Goal: Check status: Check status

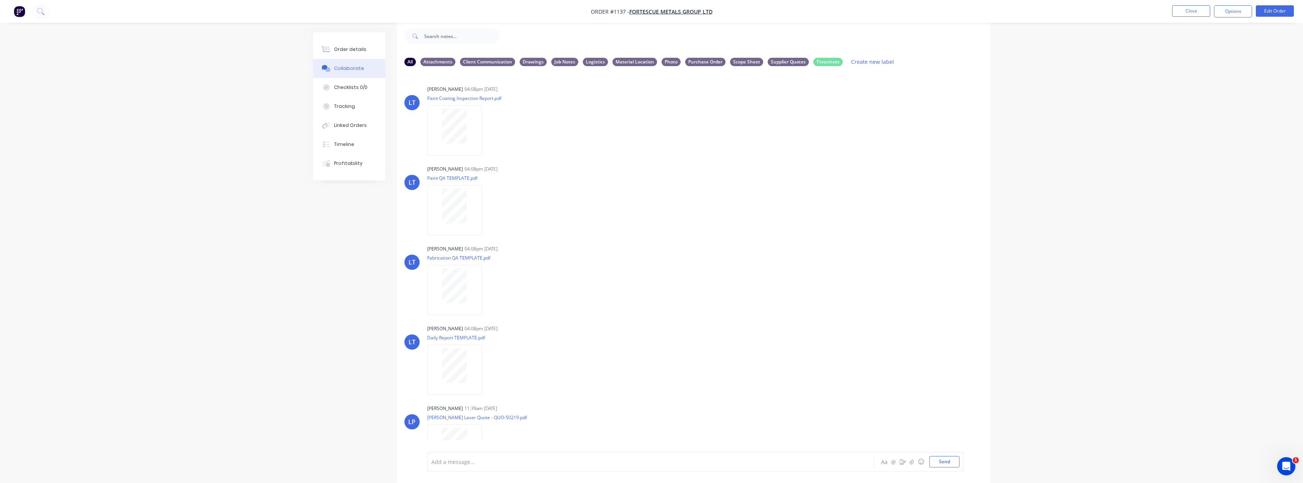
scroll to position [197, 0]
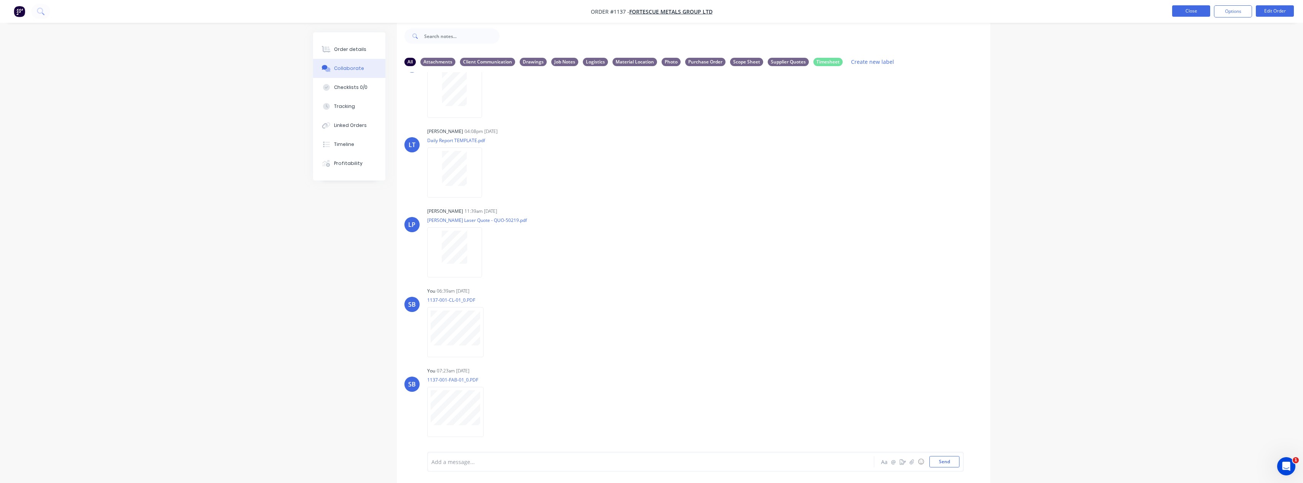
click at [1185, 14] on button "Close" at bounding box center [1191, 10] width 38 height 11
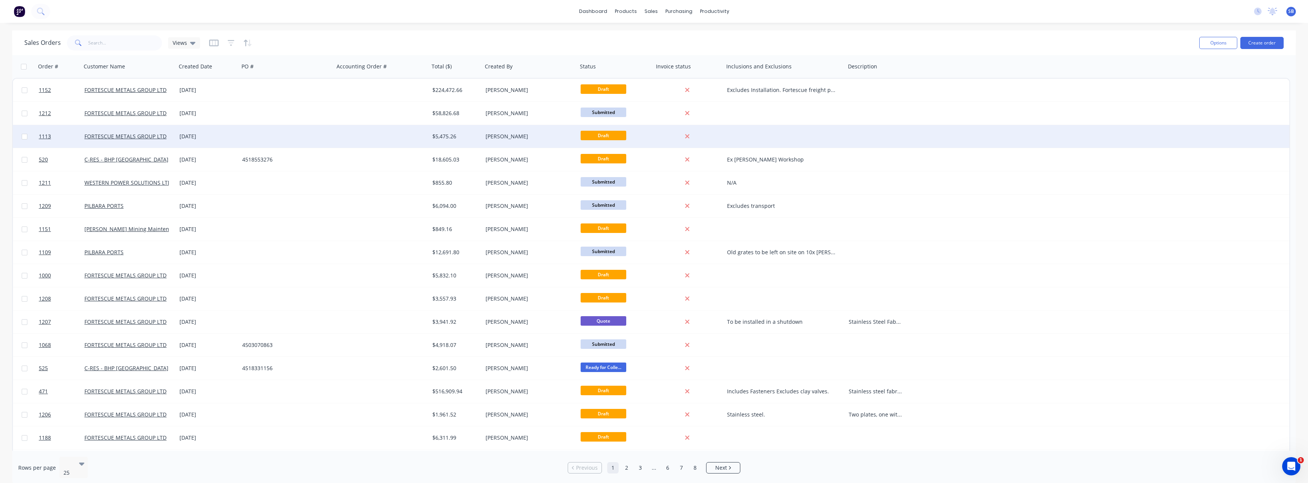
click at [199, 133] on div "[DATE]" at bounding box center [208, 137] width 57 height 8
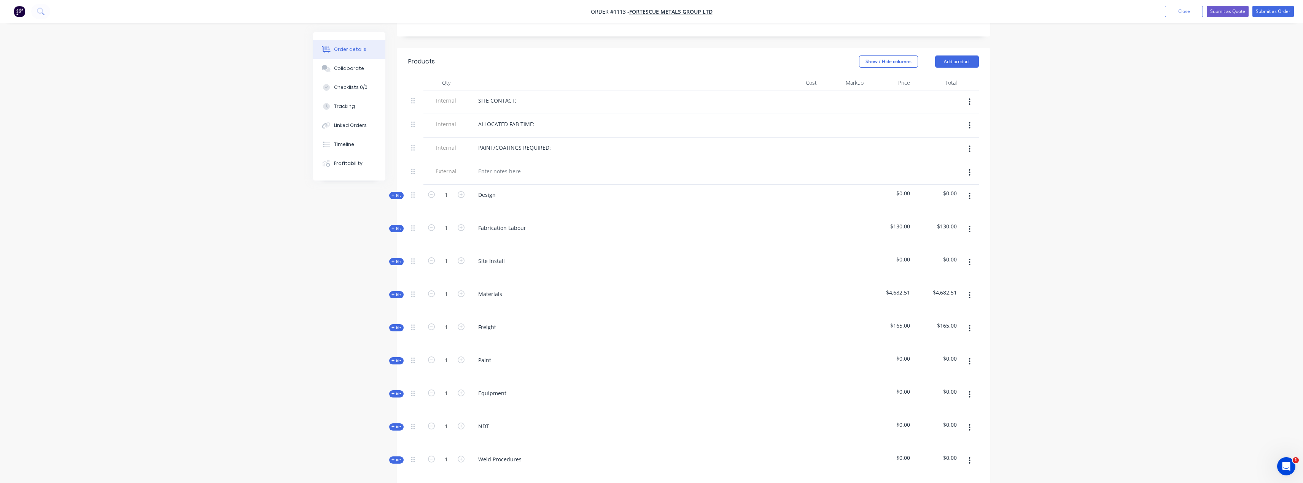
scroll to position [266, 0]
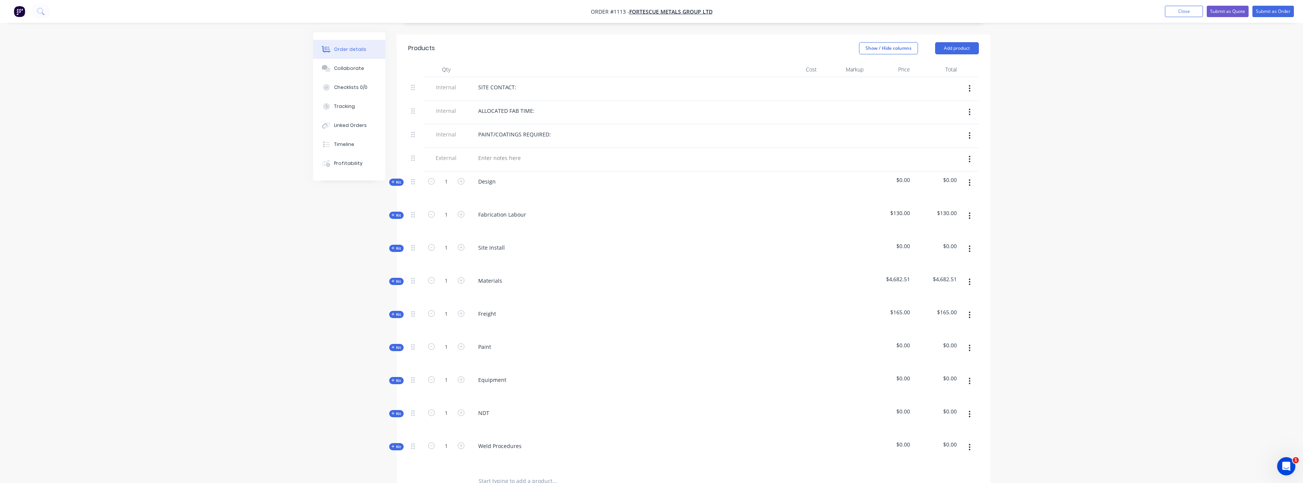
click at [396, 279] on span "Kit" at bounding box center [396, 282] width 10 height 6
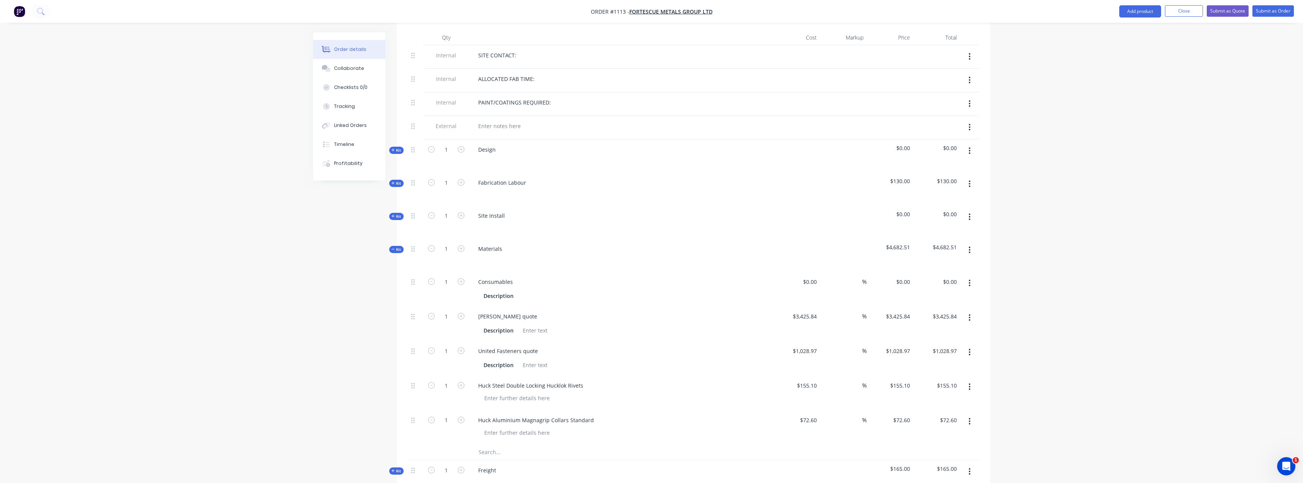
scroll to position [418, 0]
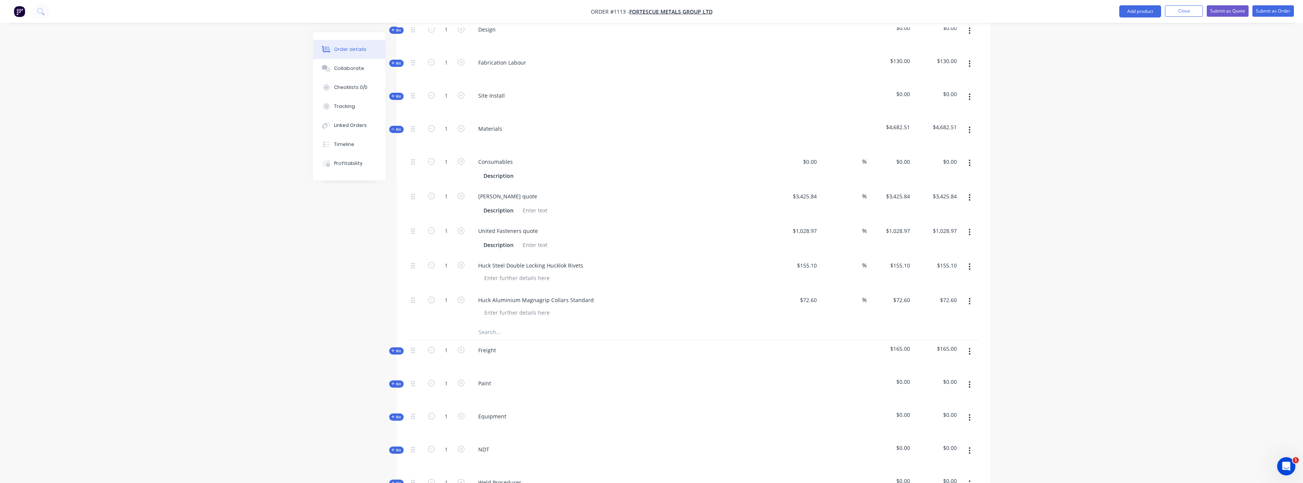
click at [513, 325] on input "text" at bounding box center [554, 332] width 152 height 15
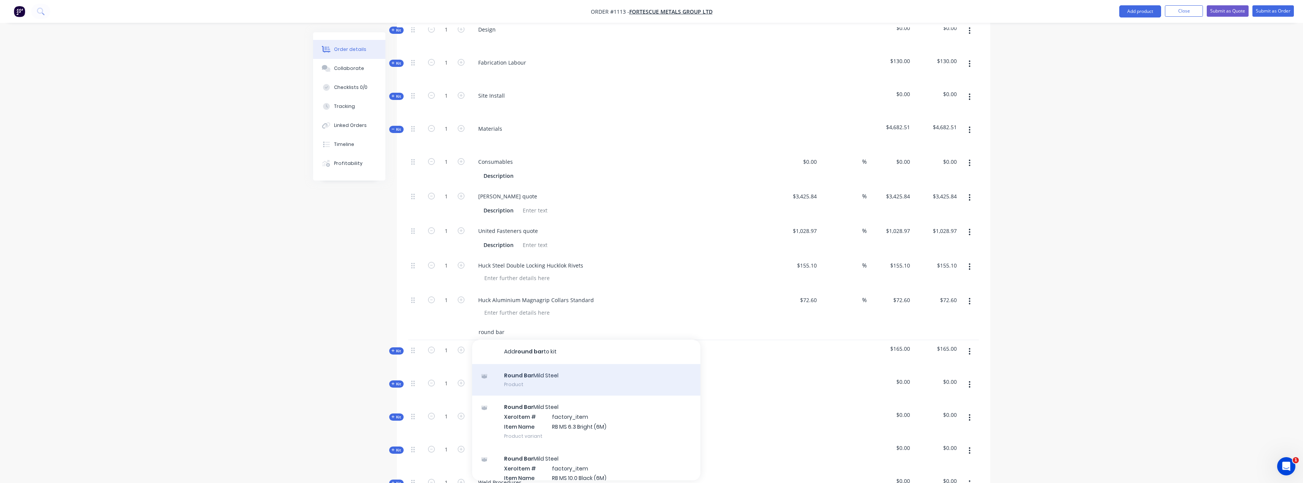
type input "round bar"
click at [580, 371] on div "Round Bar Mild Steel Product" at bounding box center [586, 380] width 228 height 32
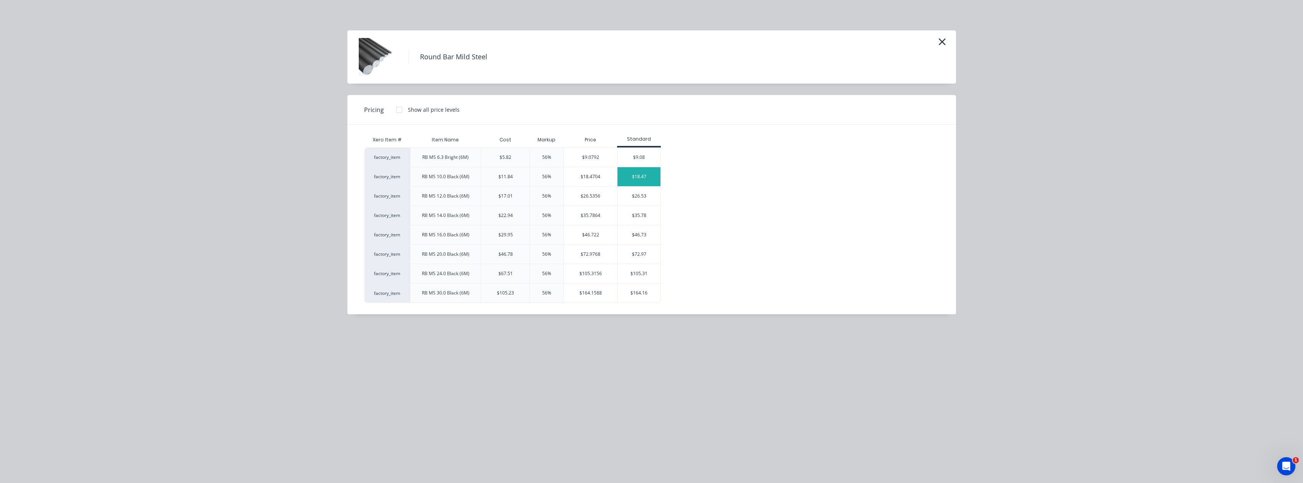
click at [644, 180] on div "$18.47" at bounding box center [638, 176] width 43 height 19
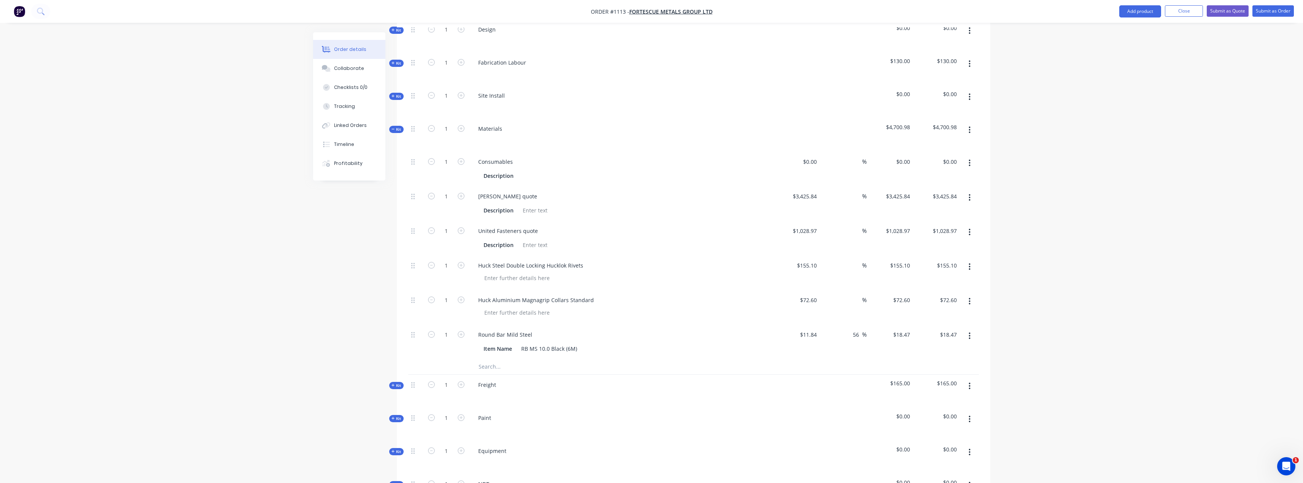
click at [492, 359] on input "text" at bounding box center [554, 366] width 152 height 15
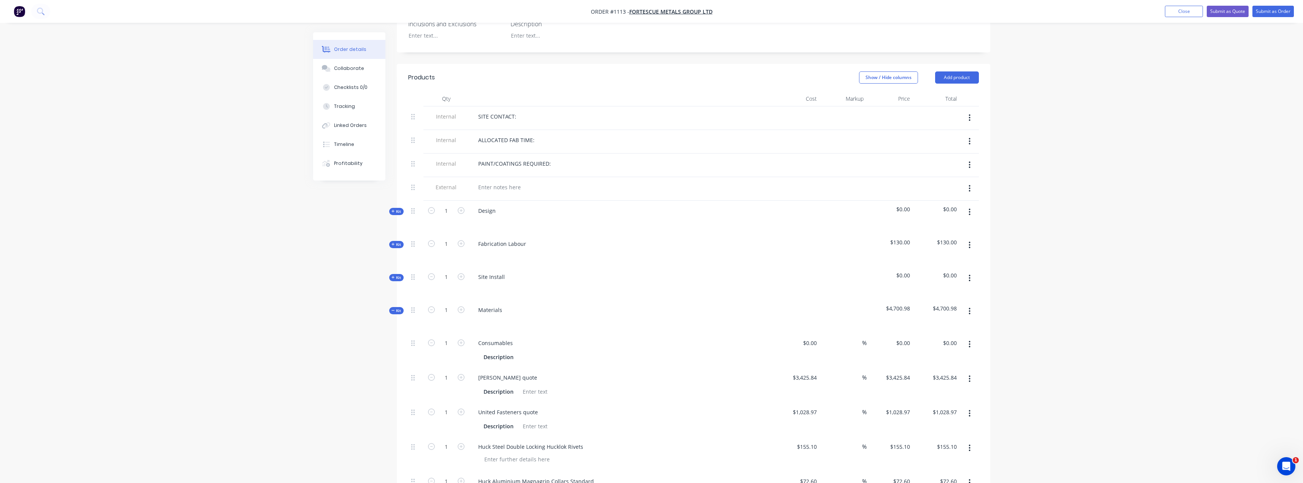
scroll to position [228, 0]
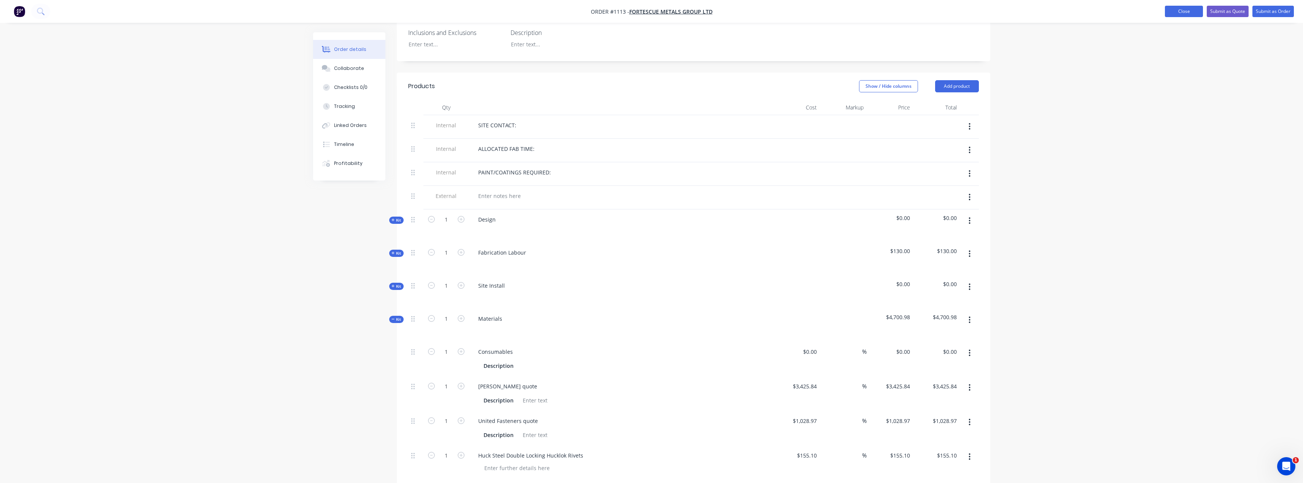
click at [1165, 9] on button "Close" at bounding box center [1184, 11] width 38 height 11
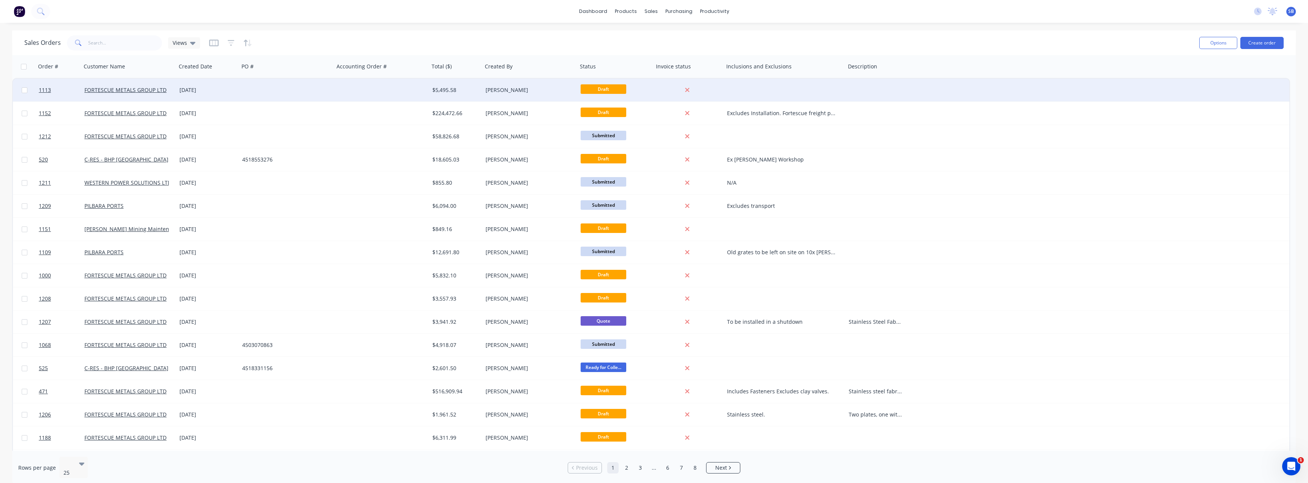
click at [197, 90] on div "[DATE]" at bounding box center [208, 90] width 57 height 8
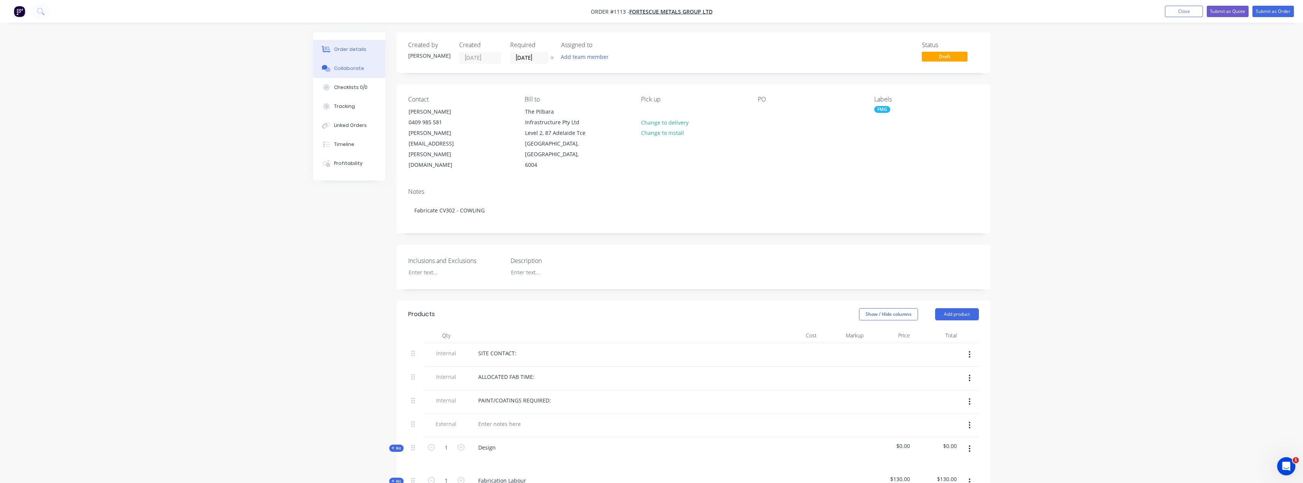
click at [358, 67] on div "Collaborate" at bounding box center [349, 68] width 30 height 7
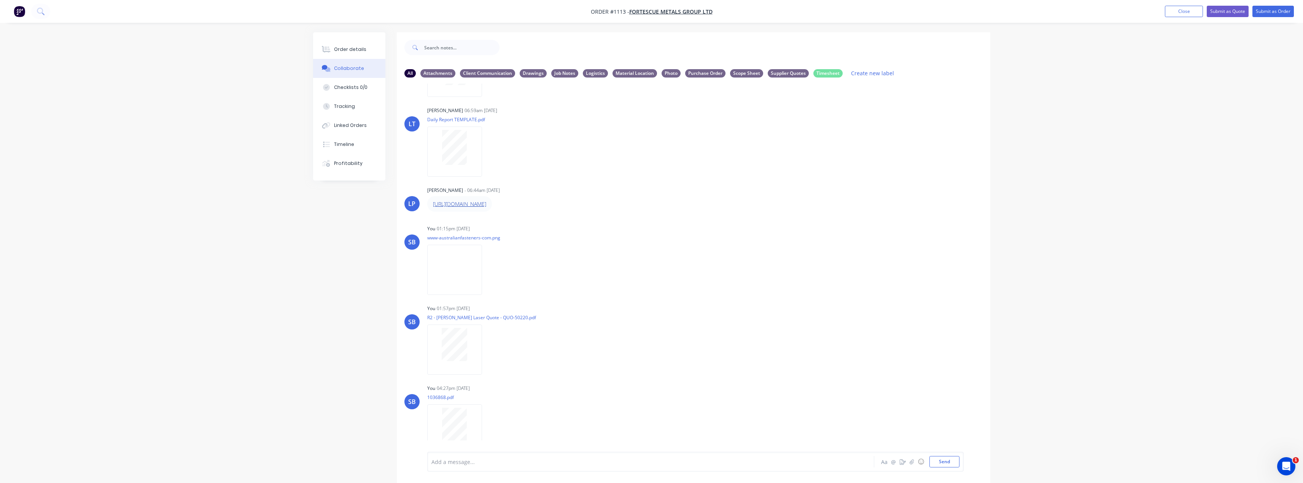
scroll to position [236, 0]
click at [488, 343] on icon "button" at bounding box center [488, 343] width 2 height 7
click at [517, 378] on button "Delete" at bounding box center [538, 381] width 86 height 17
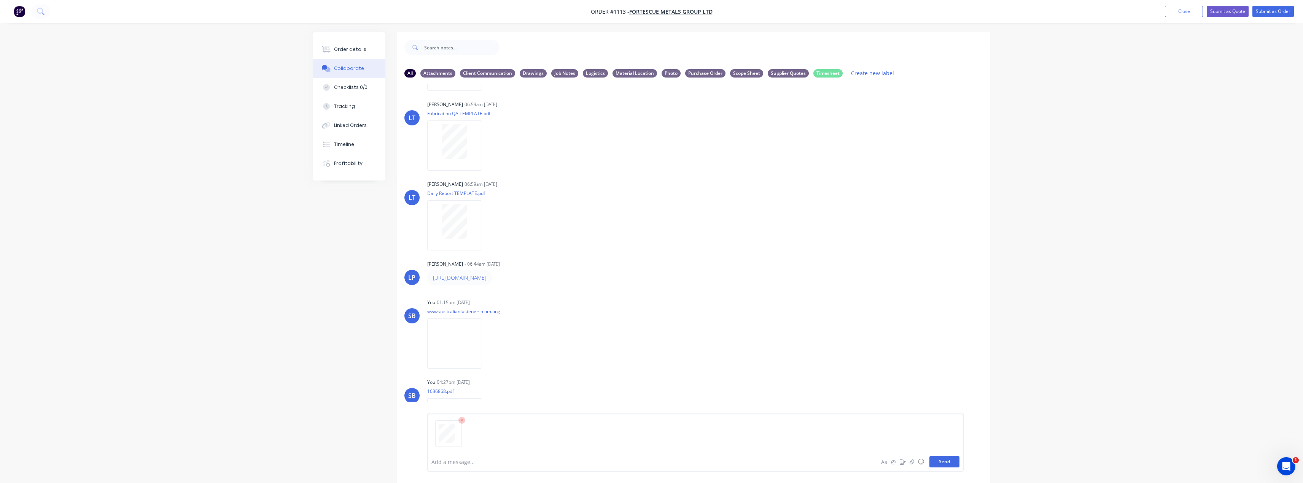
click at [936, 457] on button "Send" at bounding box center [944, 461] width 30 height 11
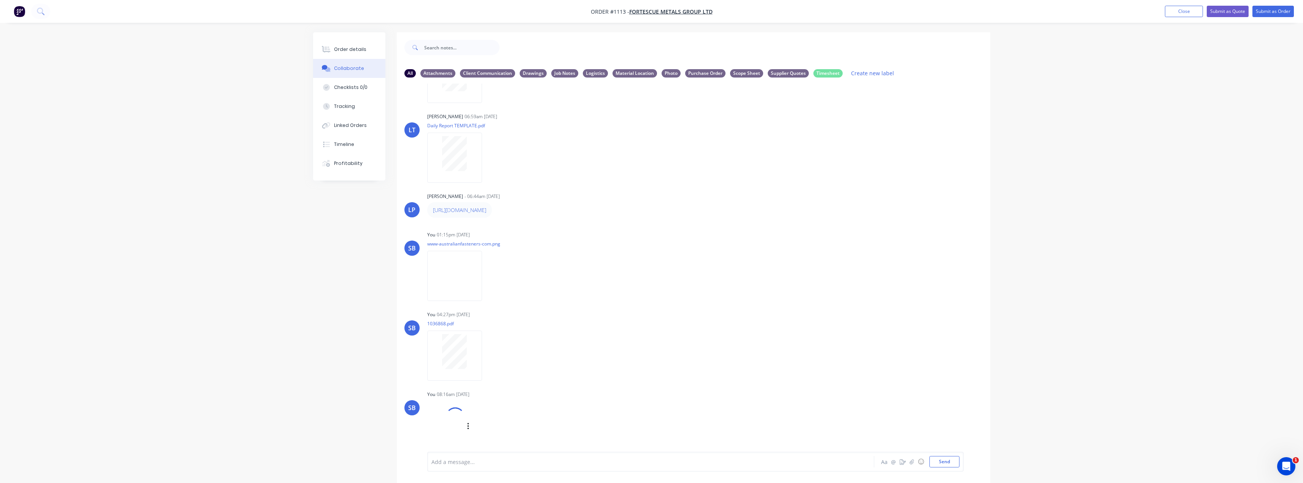
scroll to position [236, 0]
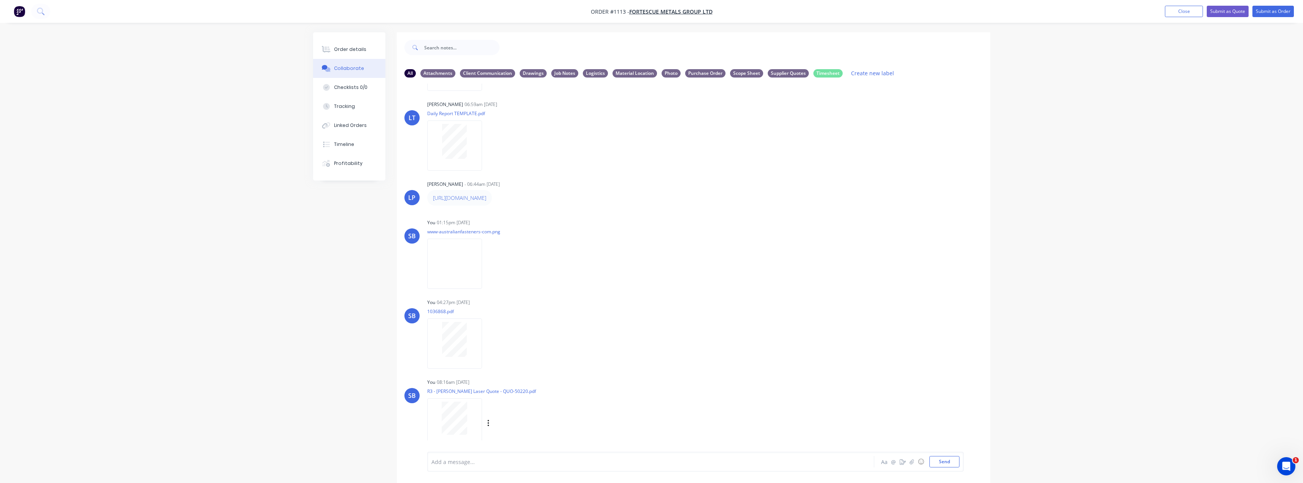
click at [490, 423] on div "Labels Download Delete" at bounding box center [528, 423] width 86 height 11
click at [487, 425] on button "button" at bounding box center [488, 423] width 3 height 11
click at [524, 411] on button "Labels" at bounding box center [538, 407] width 86 height 17
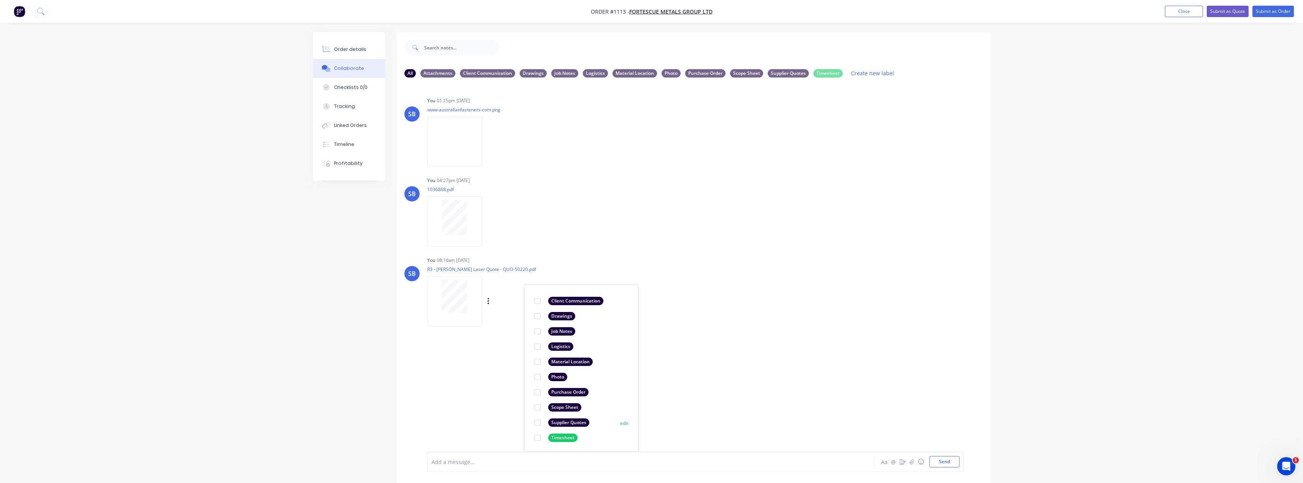
click at [581, 423] on div "Supplier Quotes" at bounding box center [568, 423] width 41 height 8
click at [834, 375] on div "LT [PERSON_NAME] 06:59am [DATE] Paint Coating Inspection Report.pdf Labels Down…" at bounding box center [693, 268] width 593 height 369
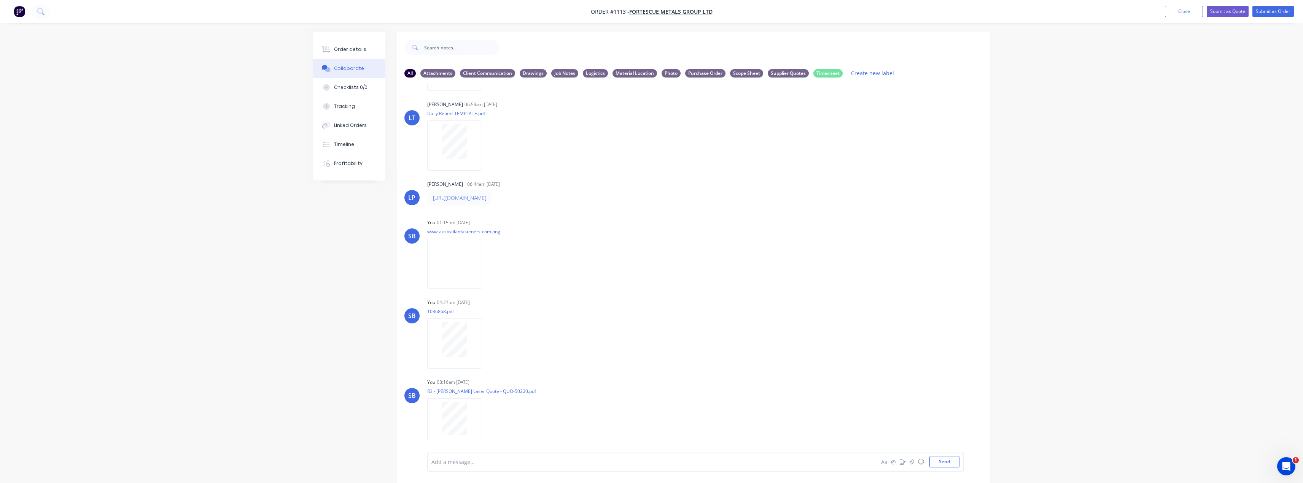
scroll to position [236, 0]
click at [353, 57] on button "Order details" at bounding box center [349, 49] width 72 height 19
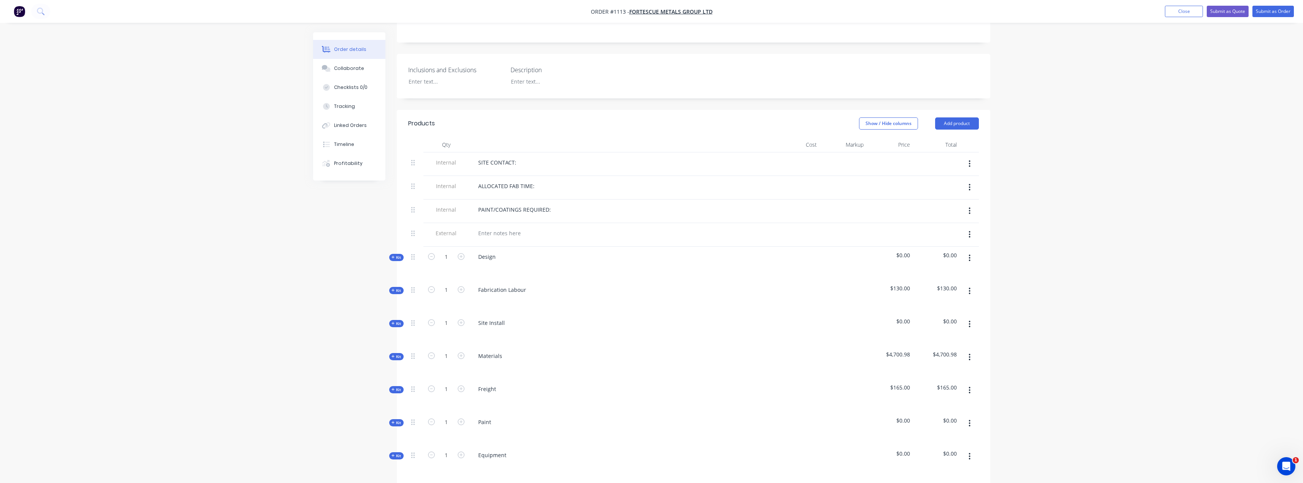
scroll to position [228, 0]
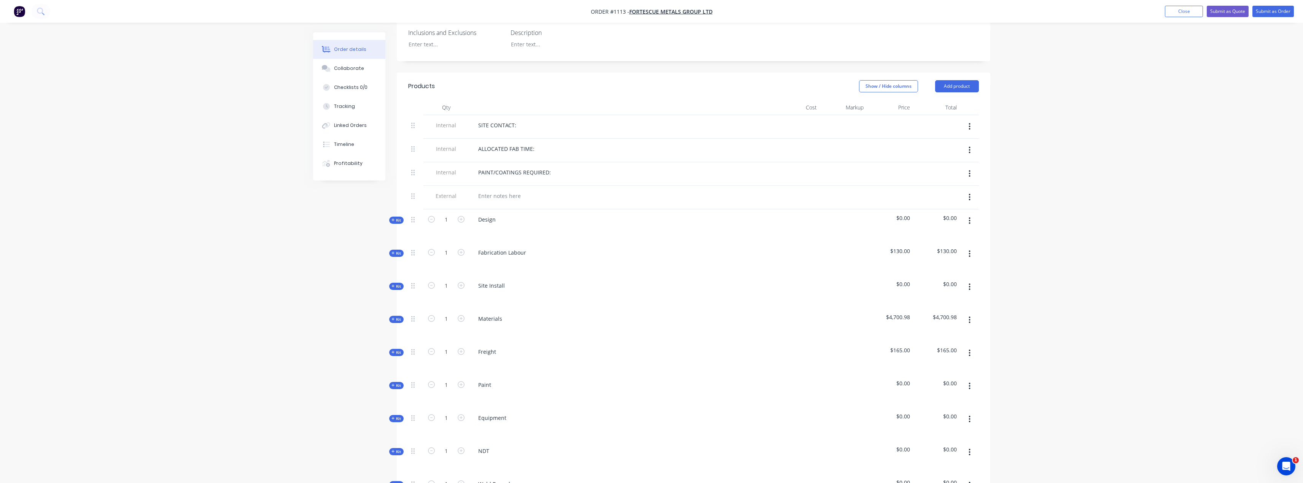
click at [395, 317] on span "Kit" at bounding box center [396, 320] width 10 height 6
click at [816, 381] on input "3425.84" at bounding box center [808, 386] width 24 height 11
type input "$3,431.45"
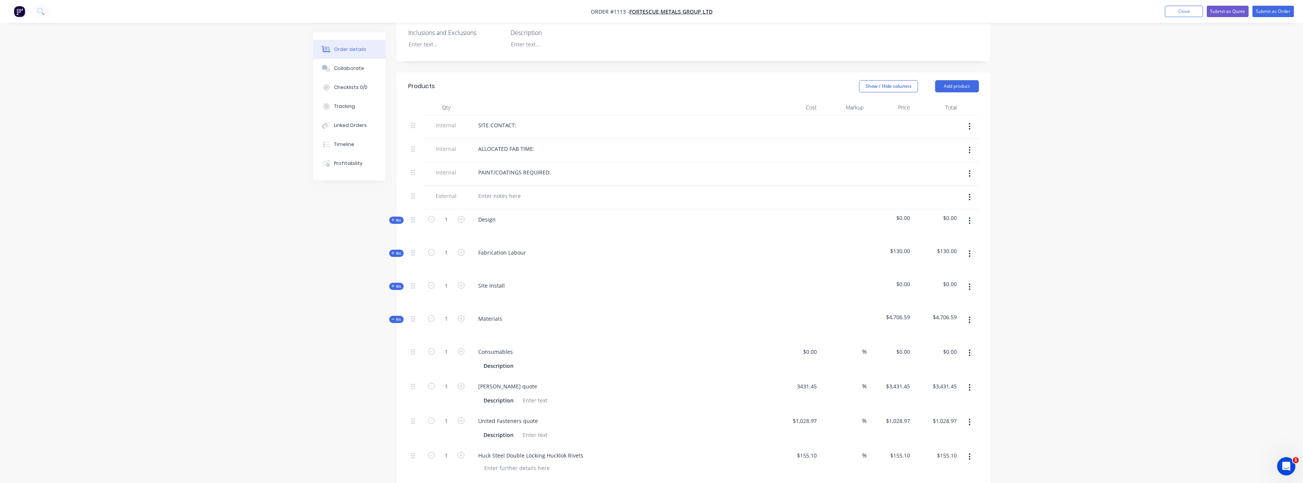
type input "$3,431.45"
click at [256, 386] on div "Order details Collaborate Checklists 0/0 Tracking Linked Orders Timeline Profit…" at bounding box center [651, 361] width 1303 height 1178
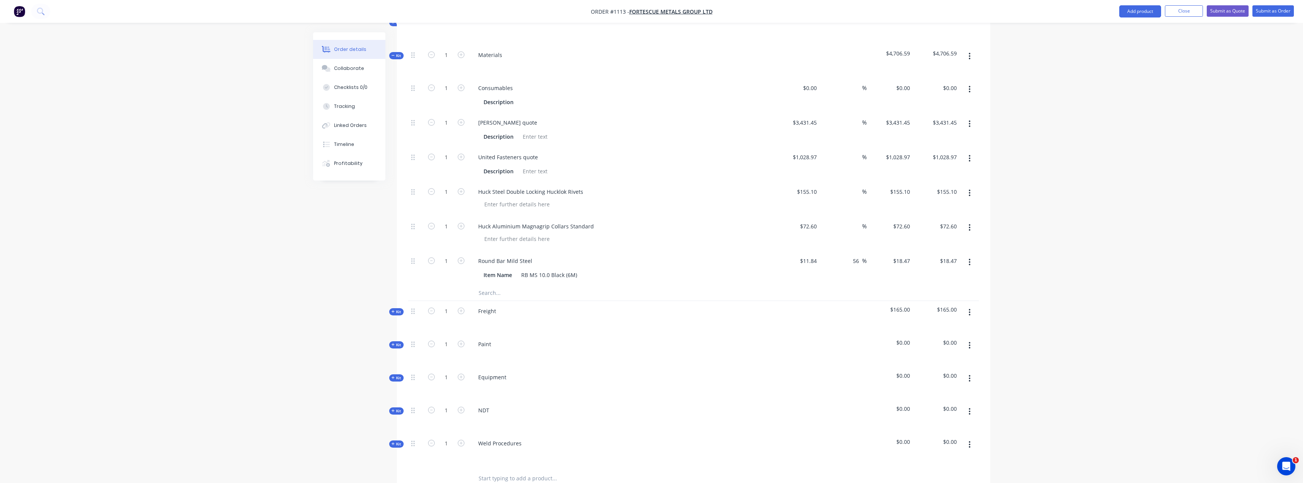
scroll to position [494, 0]
click at [1180, 8] on button "Close" at bounding box center [1184, 10] width 38 height 11
